Goal: Transaction & Acquisition: Purchase product/service

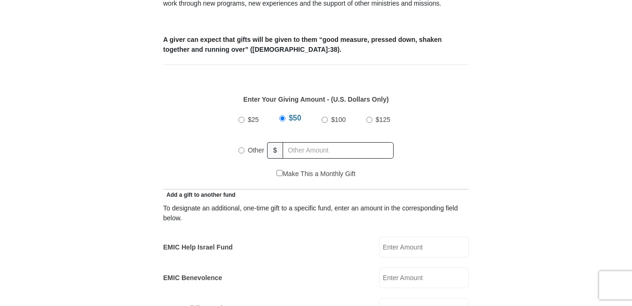
click at [245, 140] on label "Other" at bounding box center [255, 150] width 23 height 21
click at [244, 147] on input "Other" at bounding box center [241, 150] width 6 height 6
radio input "true"
type input "138.36"
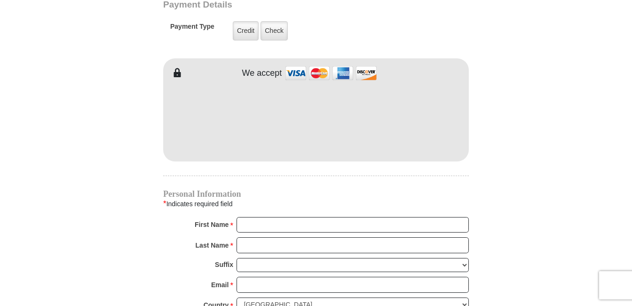
scroll to position [799, 0]
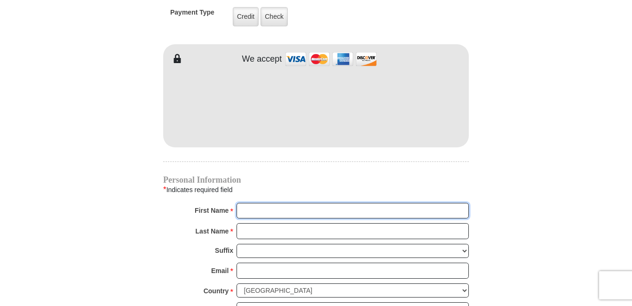
click at [248, 203] on input "First Name *" at bounding box center [352, 211] width 232 height 16
type input "[PERSON_NAME]"
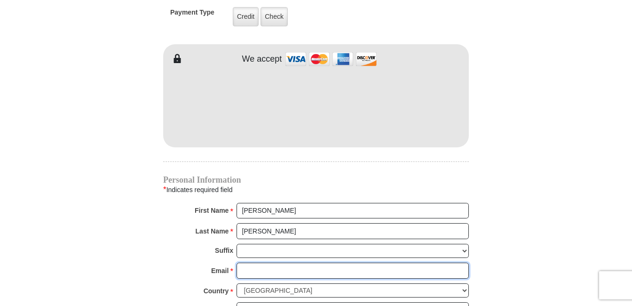
type input "[EMAIL_ADDRESS][DOMAIN_NAME]"
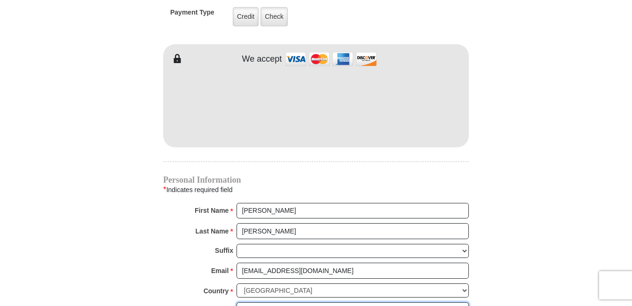
type input "[STREET_ADDRESS]"
type input "[GEOGRAPHIC_DATA]"
type input "[GEOGRAPHIC_DATA], [GEOGRAPHIC_DATA]"
select select "[GEOGRAPHIC_DATA]"
type input "76131"
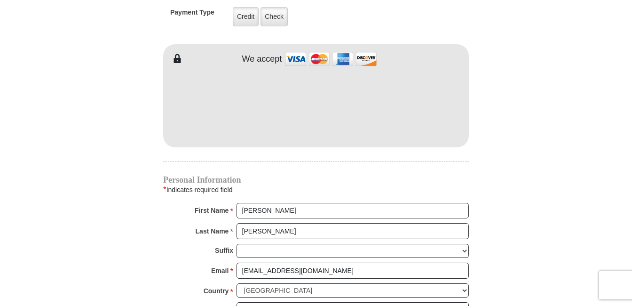
type input "8174482555"
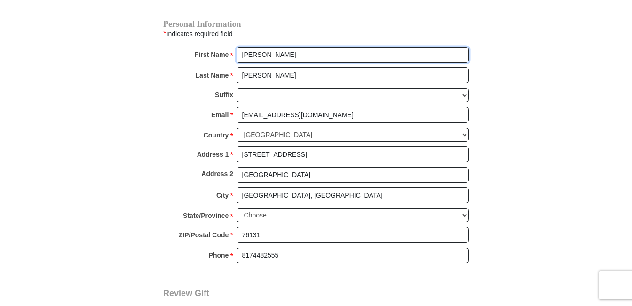
scroll to position [987, 0]
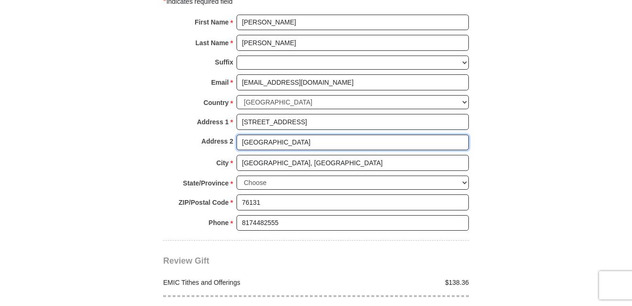
drag, startPoint x: 316, startPoint y: 133, endPoint x: 232, endPoint y: 131, distance: 84.2
click at [233, 134] on div "Address 2 Fort Worth, TX 76131" at bounding box center [316, 144] width 306 height 21
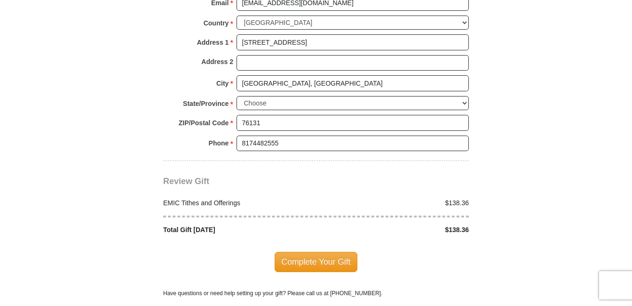
scroll to position [1081, 0]
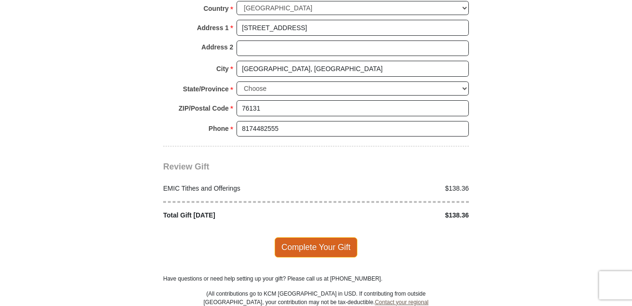
click at [303, 237] on span "Complete Your Gift" at bounding box center [316, 247] width 83 height 20
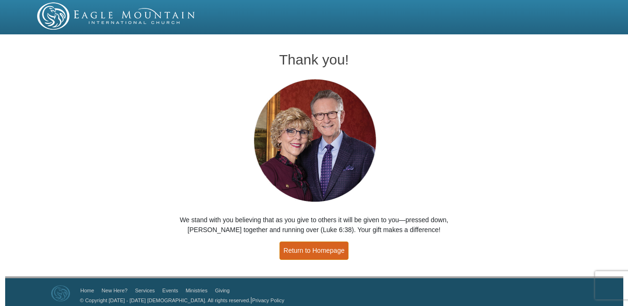
click at [329, 246] on link "Return to Homepage" at bounding box center [315, 250] width 70 height 18
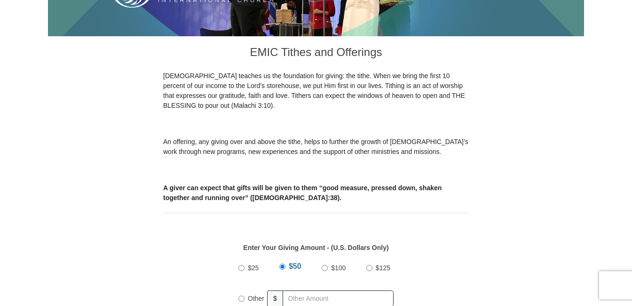
scroll to position [282, 0]
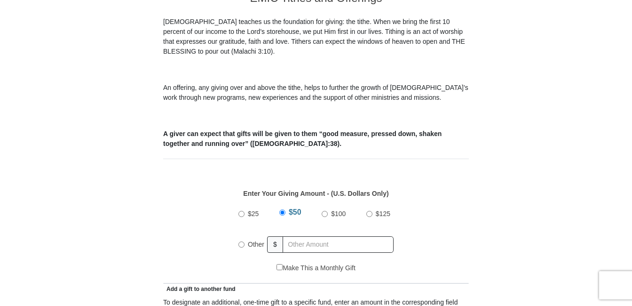
click at [248, 240] on span "Other" at bounding box center [256, 244] width 16 height 8
click at [244, 241] on input "Other" at bounding box center [241, 244] width 6 height 6
radio input "true"
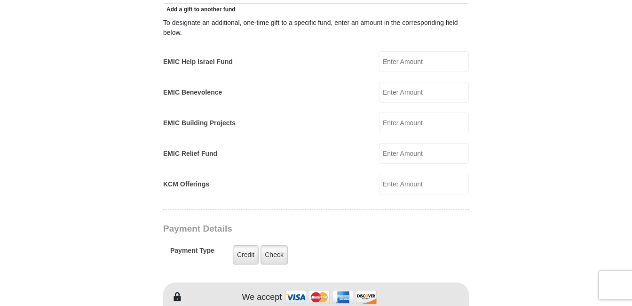
scroll to position [611, 0]
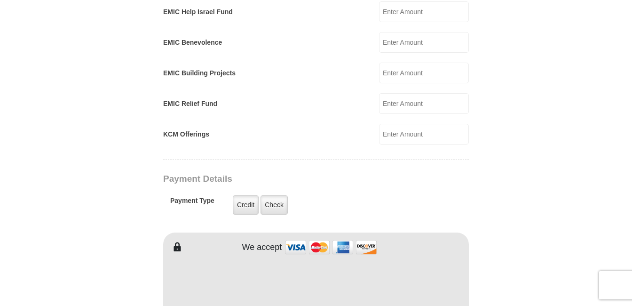
type input "18.74"
click at [544, 192] on form "[GEOGRAPHIC_DATA][DEMOGRAPHIC_DATA] Online Giving Because of gifts like yours, …" at bounding box center [316, 114] width 536 height 1375
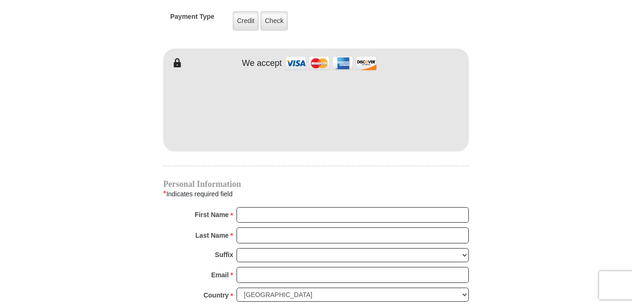
scroll to position [799, 0]
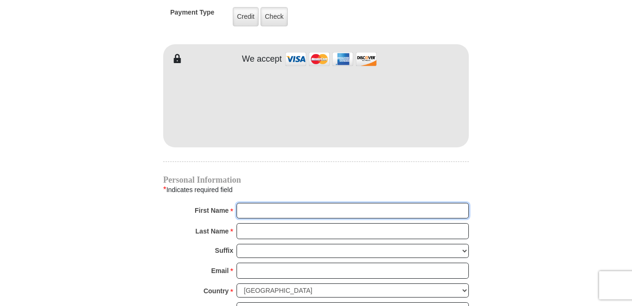
click at [289, 203] on input "First Name *" at bounding box center [352, 211] width 232 height 16
type input "Milagros"
type input "Diaz"
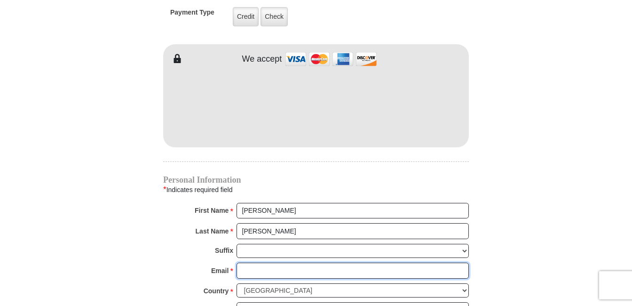
type input "[EMAIL_ADDRESS][DOMAIN_NAME]"
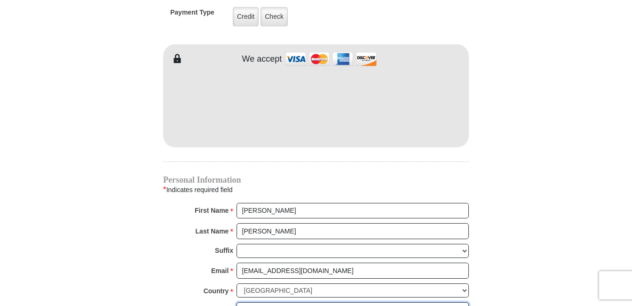
type input "8417 Cactus Flower Drive"
type input "Fort Worth"
select select "[GEOGRAPHIC_DATA]"
type input "76131"
type input "8174482555"
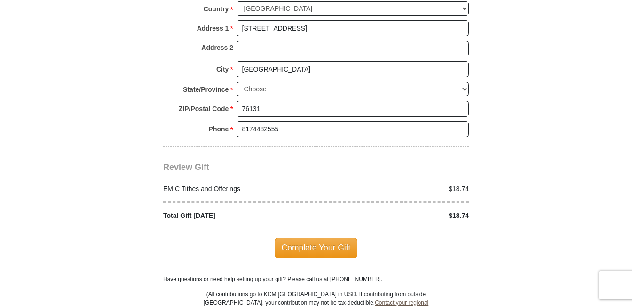
scroll to position [1081, 0]
click at [303, 238] on span "Complete Your Gift" at bounding box center [316, 247] width 83 height 20
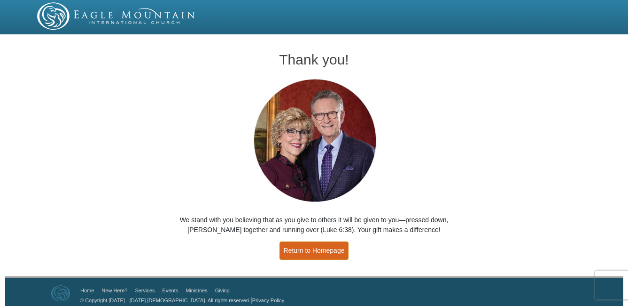
click at [330, 247] on link "Return to Homepage" at bounding box center [315, 250] width 70 height 18
